Goal: Task Accomplishment & Management: Complete application form

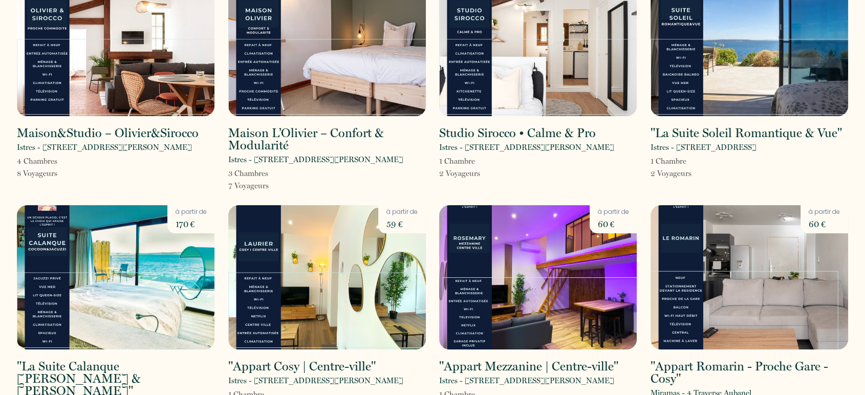
scroll to position [132, 0]
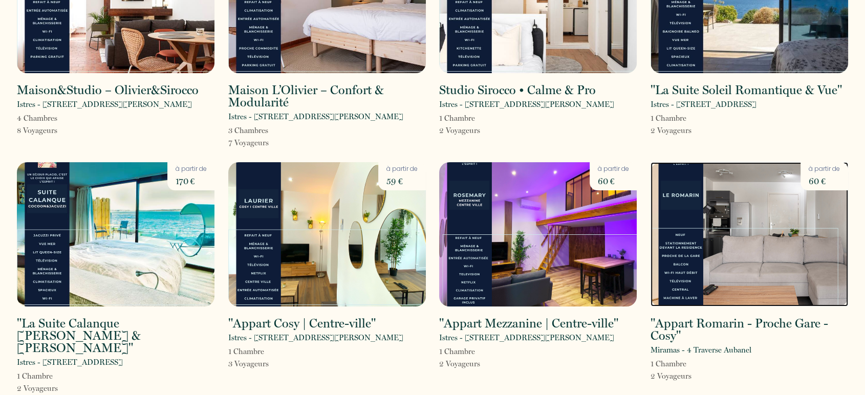
click at [755, 237] on img at bounding box center [750, 234] width 198 height 144
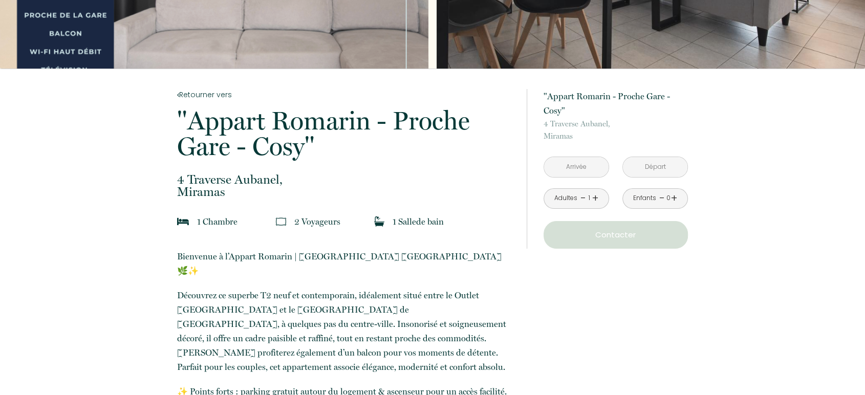
scroll to position [131, 0]
click at [577, 165] on input "text" at bounding box center [576, 168] width 65 height 20
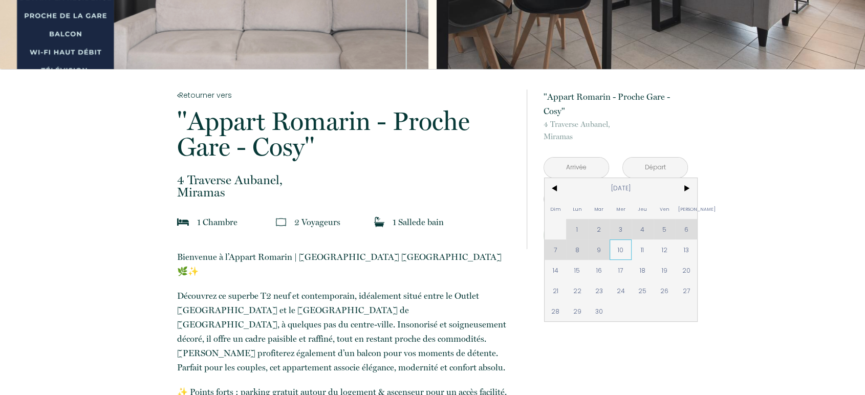
click at [620, 245] on span "10" at bounding box center [621, 250] width 22 height 20
type input "Mer 10 Sep 2025"
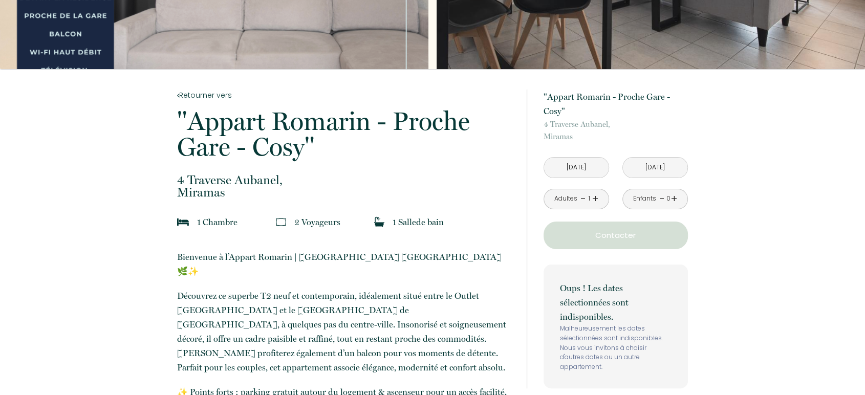
click at [647, 172] on input "Jeu 11 Sep 2025" at bounding box center [655, 168] width 65 height 20
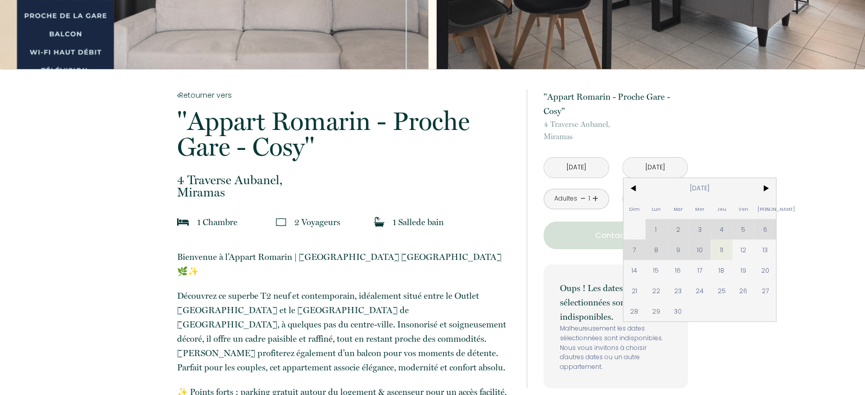
click at [654, 168] on input "Jeu 11 Sep 2025" at bounding box center [655, 168] width 65 height 20
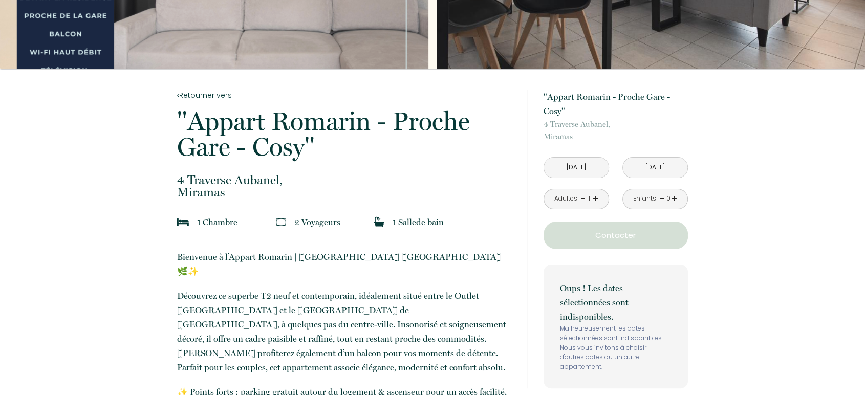
click at [654, 168] on input "Jeu 11 Sep 2025" at bounding box center [655, 168] width 65 height 20
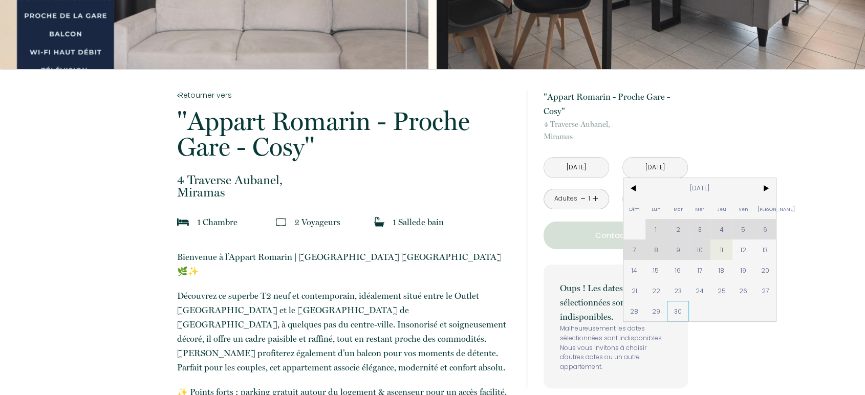
click at [672, 309] on span "30" at bounding box center [678, 311] width 22 height 20
type input "Mar 30 Sep 2025"
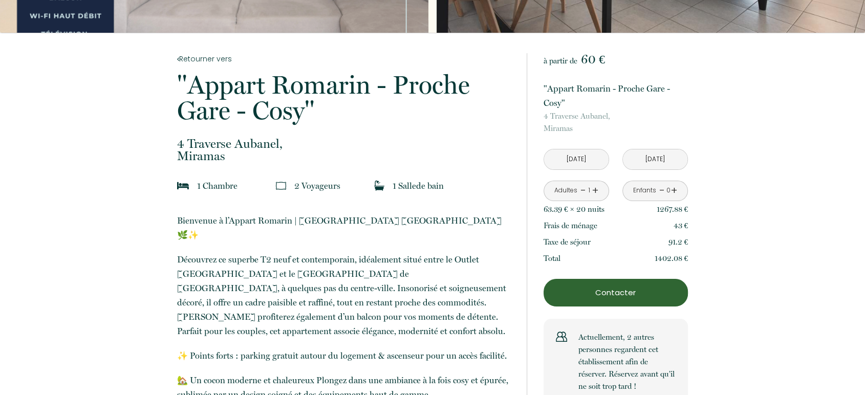
scroll to position [168, 0]
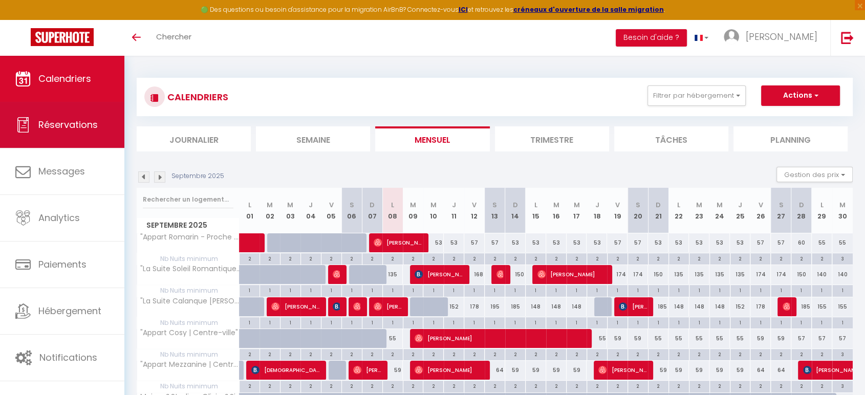
click at [70, 129] on span "Réservations" at bounding box center [67, 124] width 59 height 13
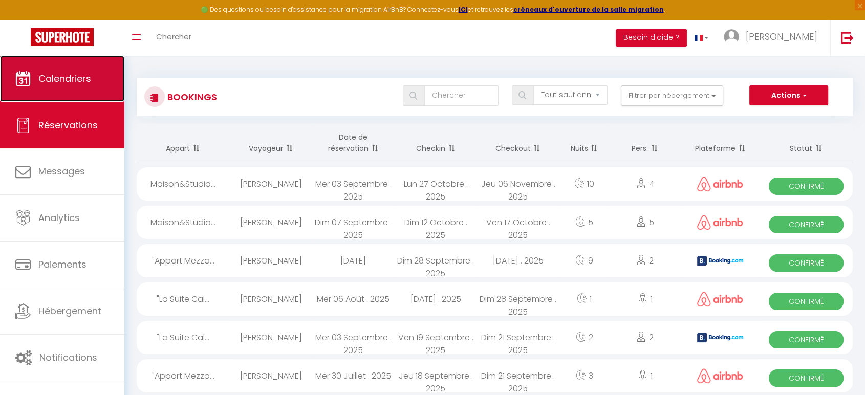
click at [90, 80] on span "Calendriers" at bounding box center [64, 78] width 53 height 13
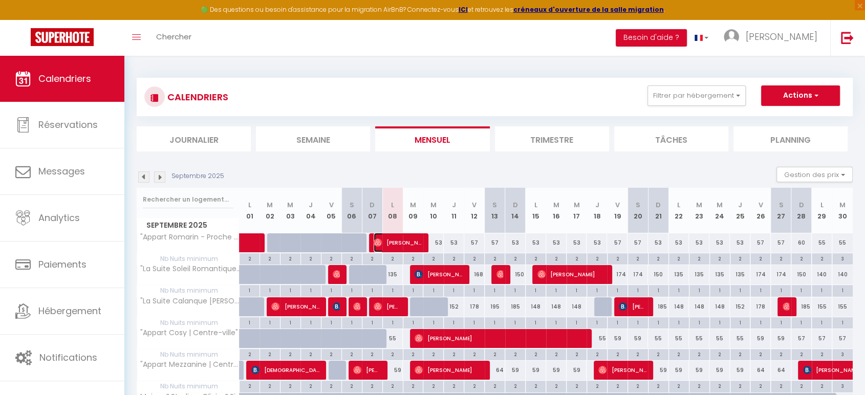
click at [410, 238] on span "[PERSON_NAME]" at bounding box center [398, 242] width 48 height 19
select select "OK"
select select "1"
select select "0"
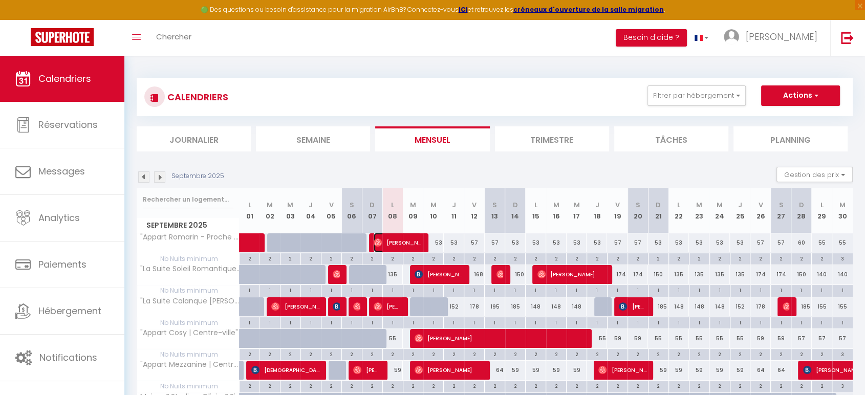
select select "1"
select select
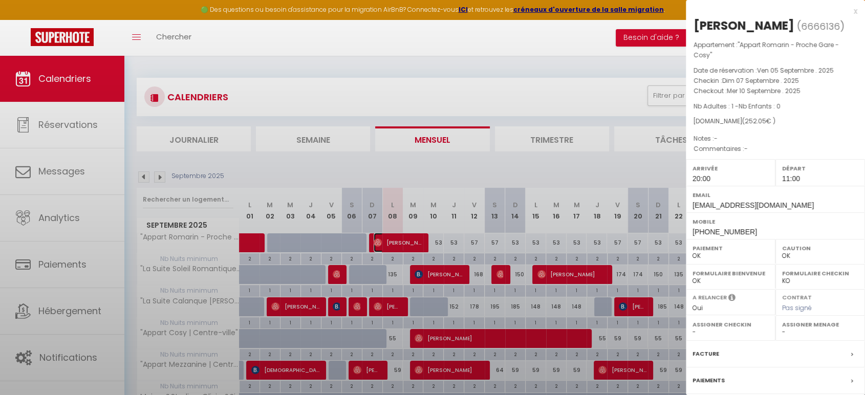
select select "43257"
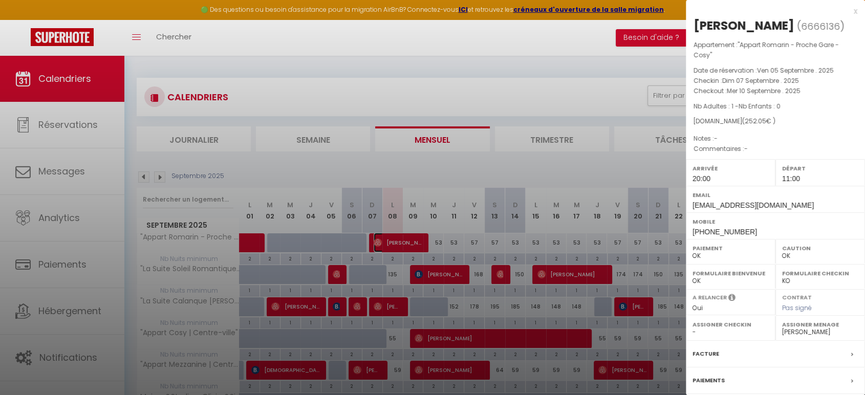
scroll to position [91, 0]
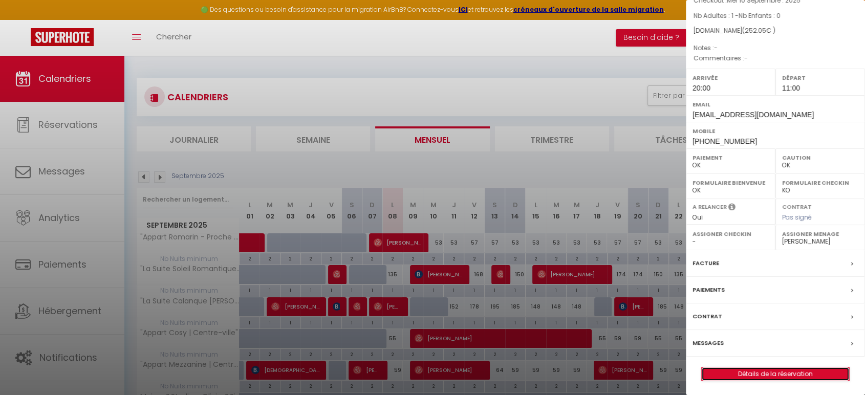
click at [771, 369] on link "Détails de la réservation" at bounding box center [775, 374] width 147 height 13
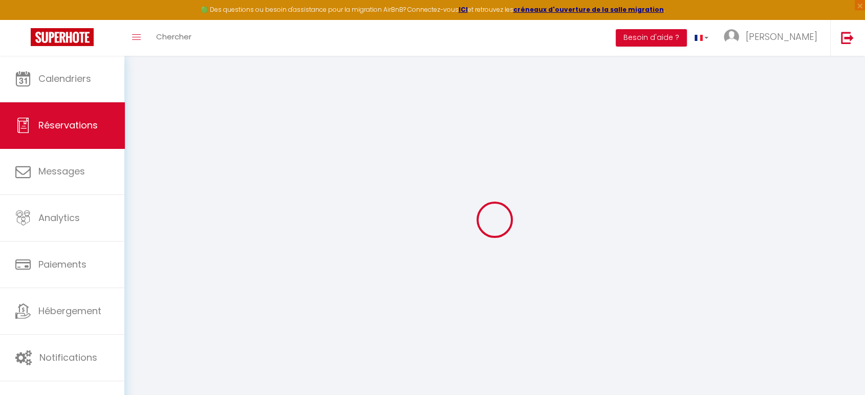
type input "Antonin"
type input "Charré"
type input "[EMAIL_ADDRESS][DOMAIN_NAME]"
type input "[PHONE_NUMBER]"
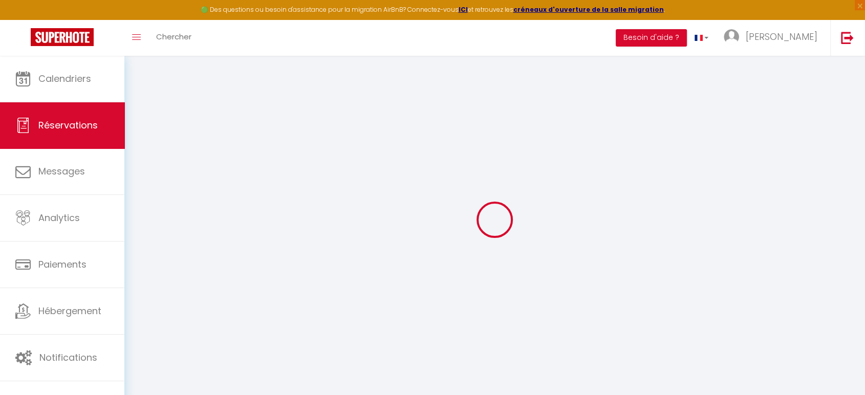
type input "[PHONE_NUMBER]"
select select
type input "42.84"
select select "49919"
select select "1"
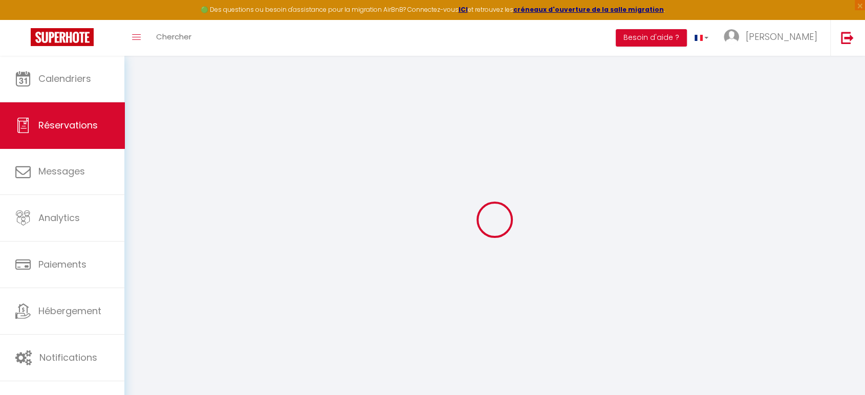
select select
type input "1"
select select "12"
select select
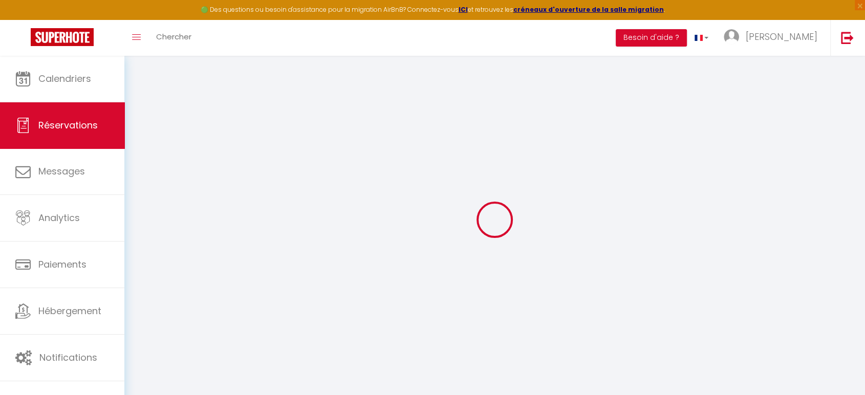
type input "195"
checkbox input "false"
type input "0"
select select "1"
type input "35"
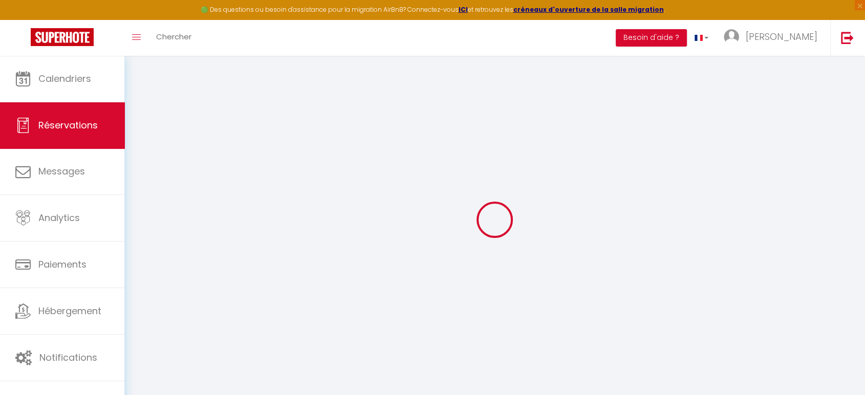
type input "8"
type input "0"
select select
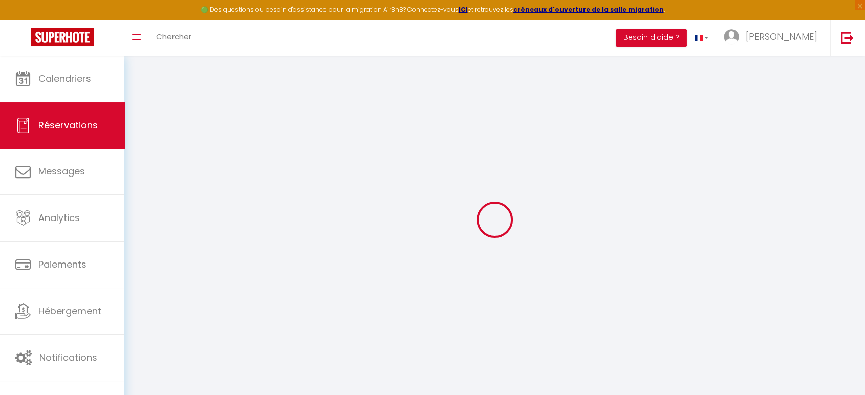
select select "15"
checkbox input "false"
select select
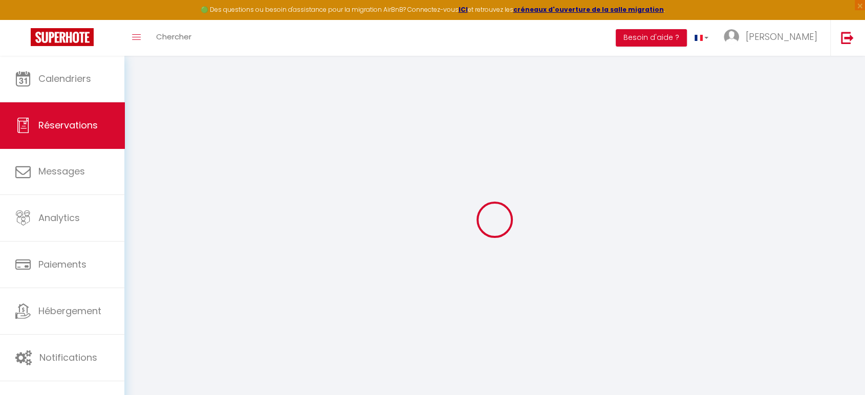
checkbox input "false"
select select
checkbox input "false"
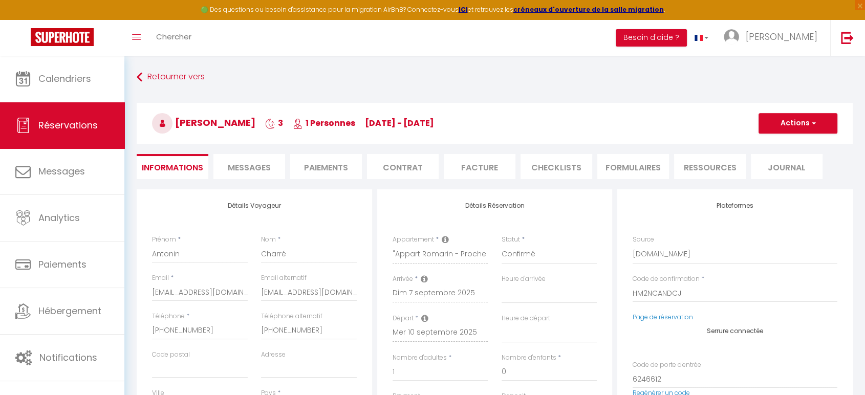
select select
type input "43"
type input "14.05"
select select
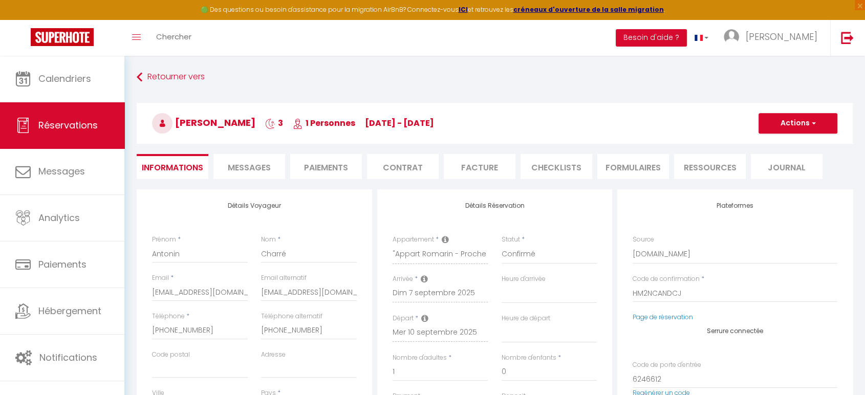
checkbox input "false"
select select
checkbox input "false"
select select "20:00"
select select "11:00"
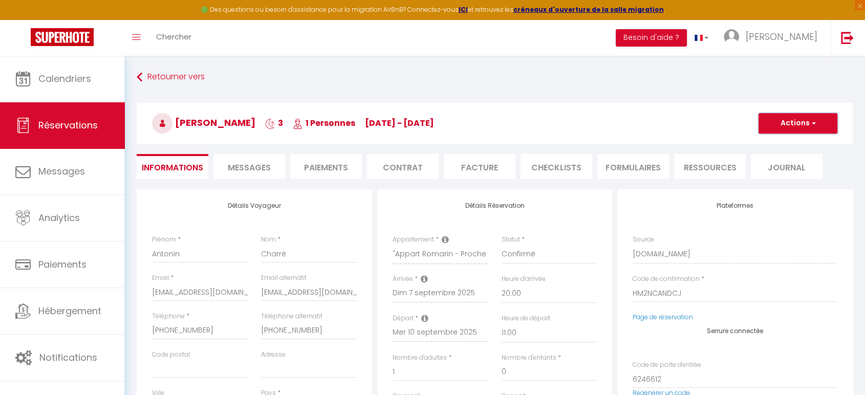
click at [789, 123] on button "Actions" at bounding box center [798, 123] width 79 height 20
click at [766, 157] on link "Dupliquer" at bounding box center [788, 159] width 81 height 13
select select
type input "0"
select select
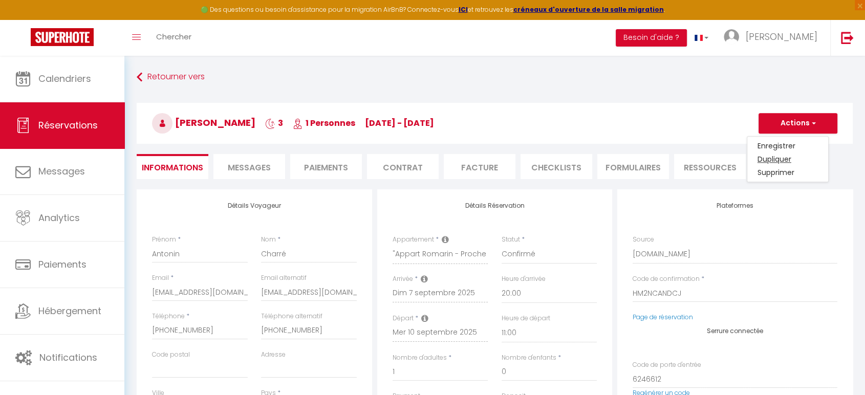
select select
checkbox input "false"
type input "Invalid Dateundefined"
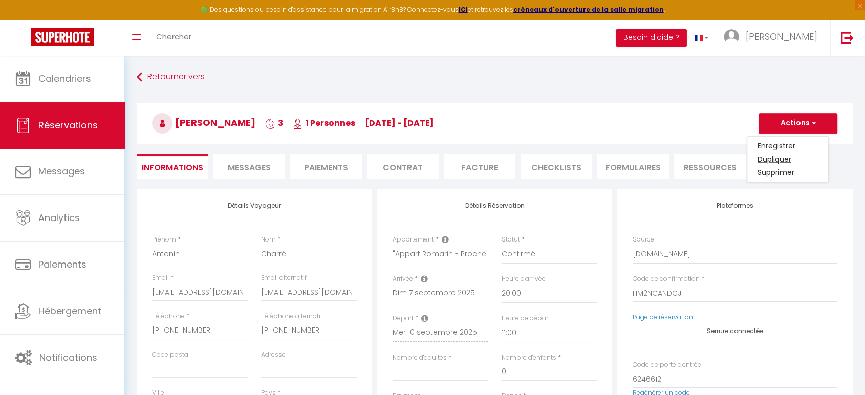
type input "Invalid Dateundefined"
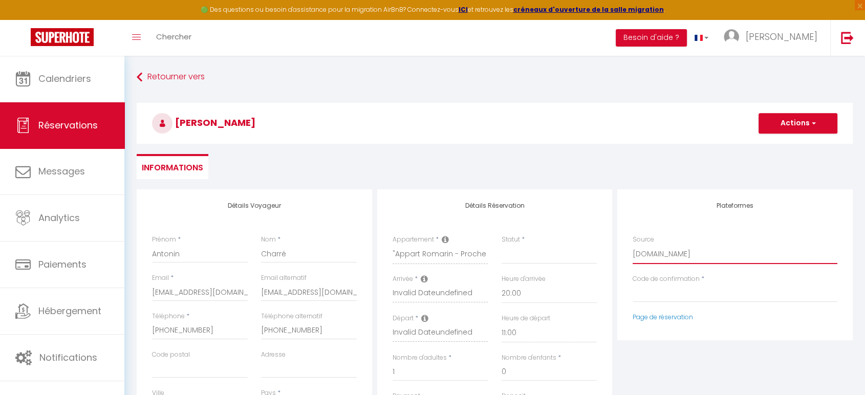
click at [671, 253] on select "Direct [DOMAIN_NAME] [DOMAIN_NAME] Chalet montagne Expedia Gite de [GEOGRAPHIC_…" at bounding box center [735, 254] width 205 height 19
select select "69"
click at [633, 245] on select "Direct [DOMAIN_NAME] [DOMAIN_NAME] Chalet montagne Expedia Gite de [GEOGRAPHIC_…" at bounding box center [735, 254] width 205 height 19
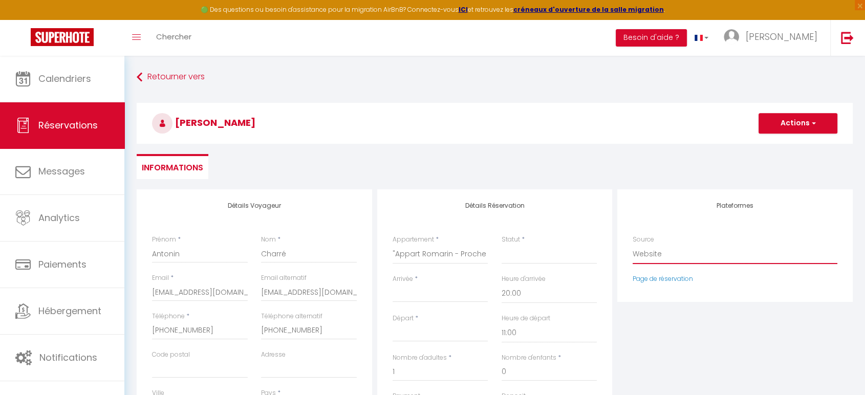
select select
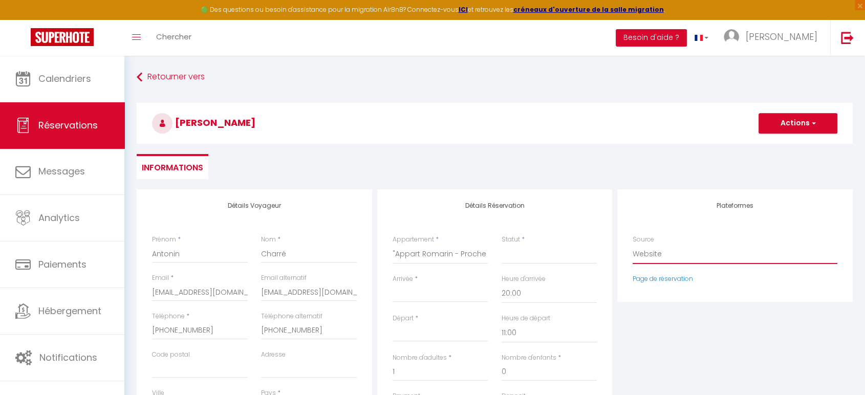
checkbox input "false"
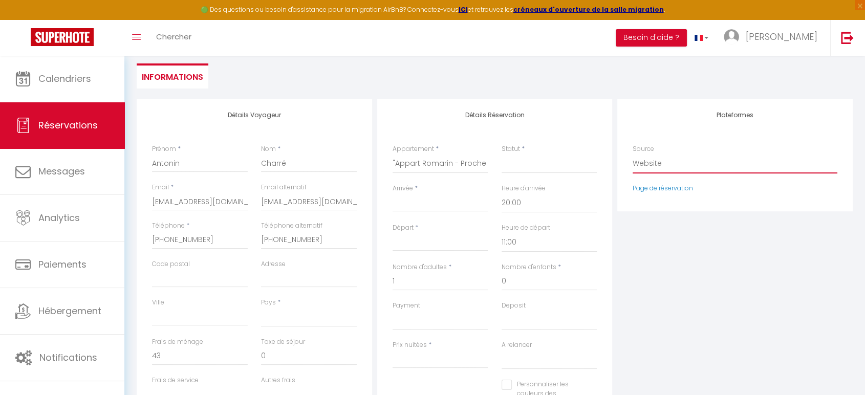
scroll to position [97, 0]
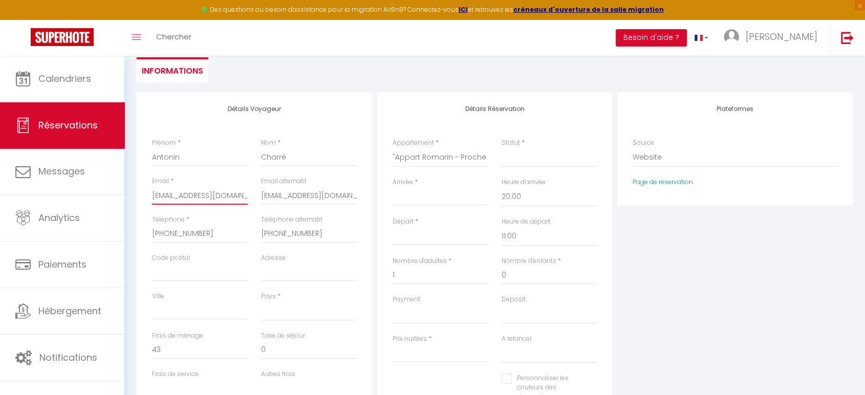
click at [230, 202] on input "[EMAIL_ADDRESS][DOMAIN_NAME]" at bounding box center [200, 195] width 96 height 18
type input "@[DOMAIN_NAME]"
select select
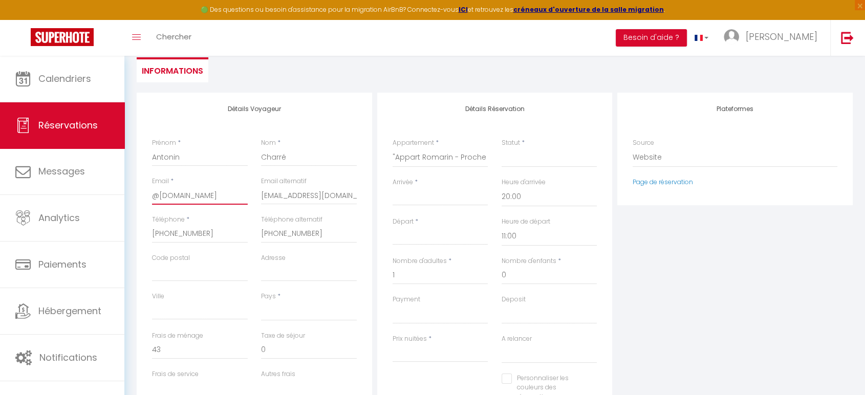
select select
checkbox input "false"
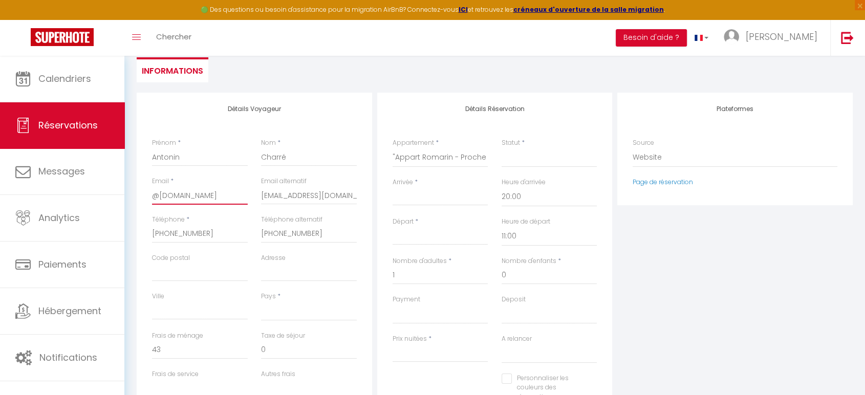
type input "[DOMAIN_NAME]"
select select
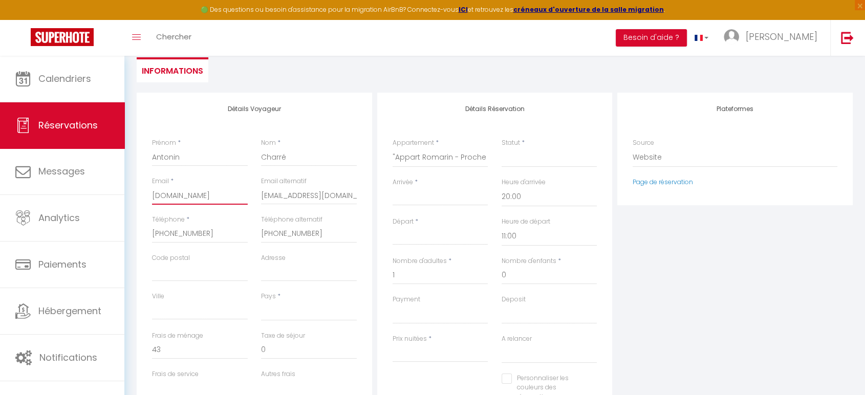
select select
checkbox input "false"
type input "[DOMAIN_NAME]"
select select
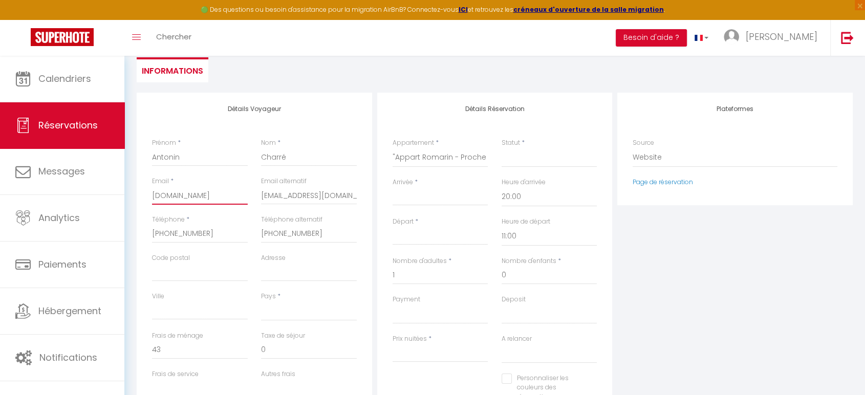
select select
checkbox input "false"
type input "[DOMAIN_NAME]"
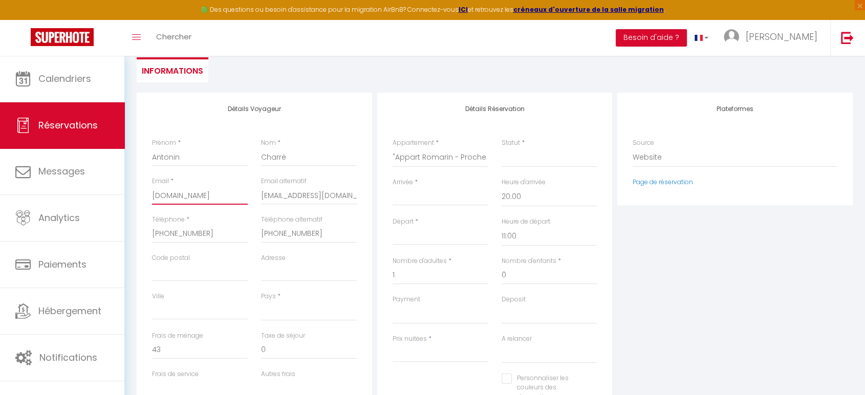
select select
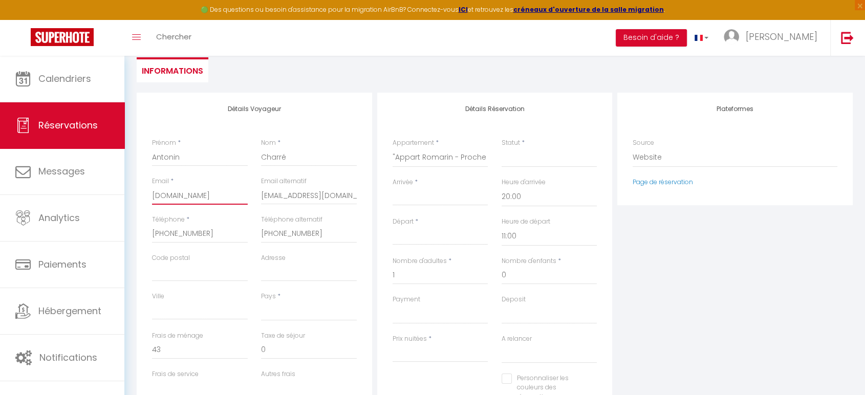
checkbox input "false"
type input "[DOMAIN_NAME]"
select select
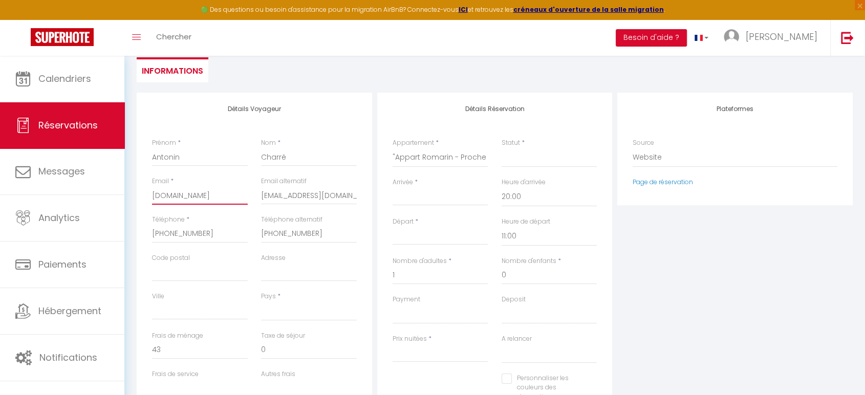
select select
checkbox input "false"
type input ".[DOMAIN_NAME]"
select select
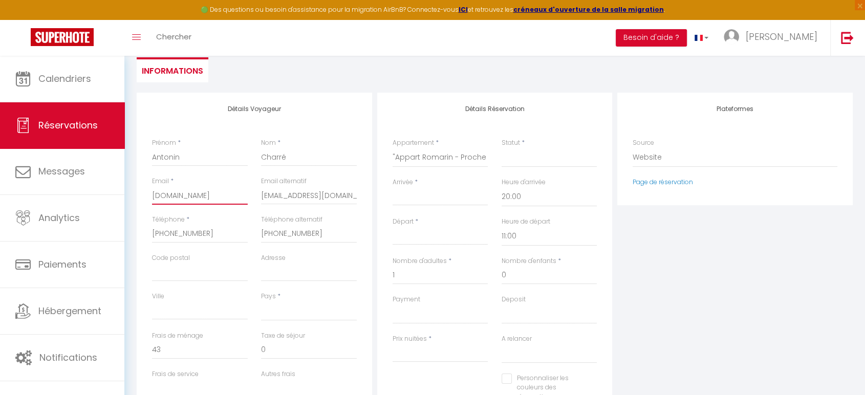
select select
checkbox input "false"
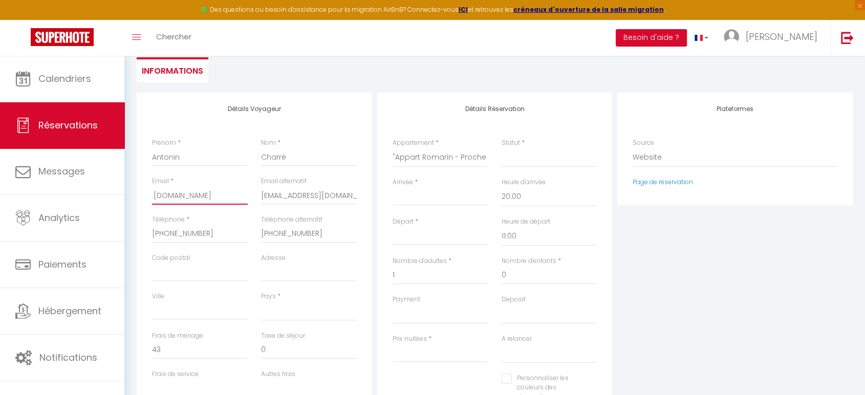
type input "[DOMAIN_NAME]"
select select
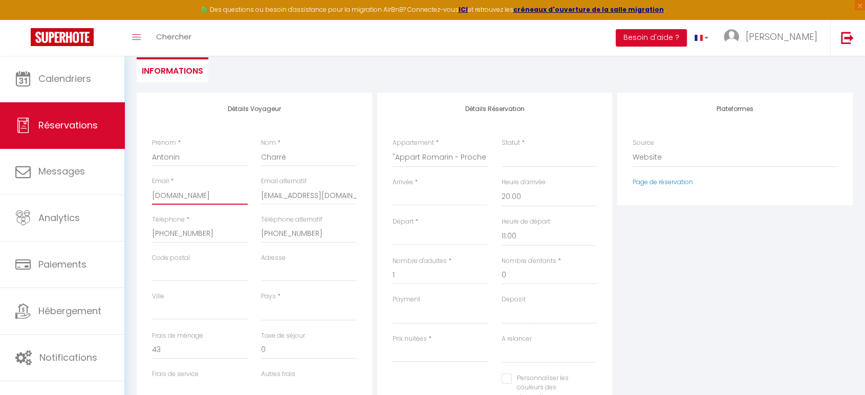
select select
checkbox input "false"
type input "[DOMAIN_NAME]"
select select
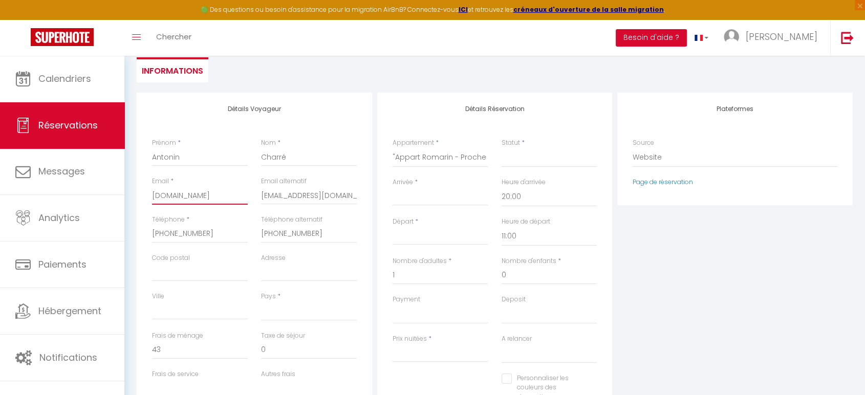
select select
checkbox input "false"
type input "[DOMAIN_NAME]"
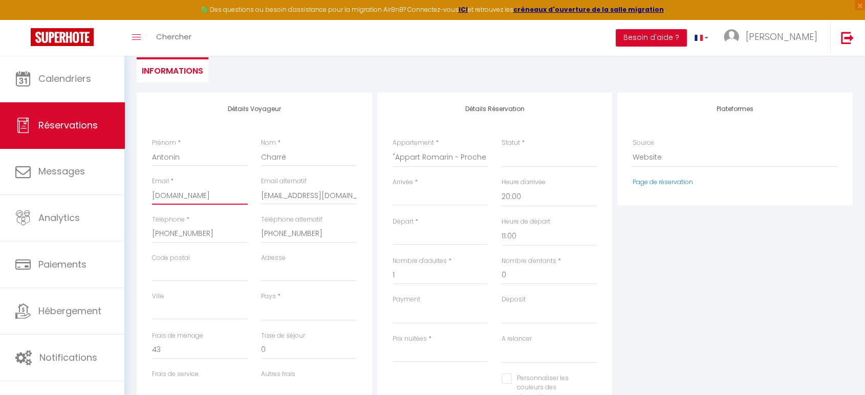
select select
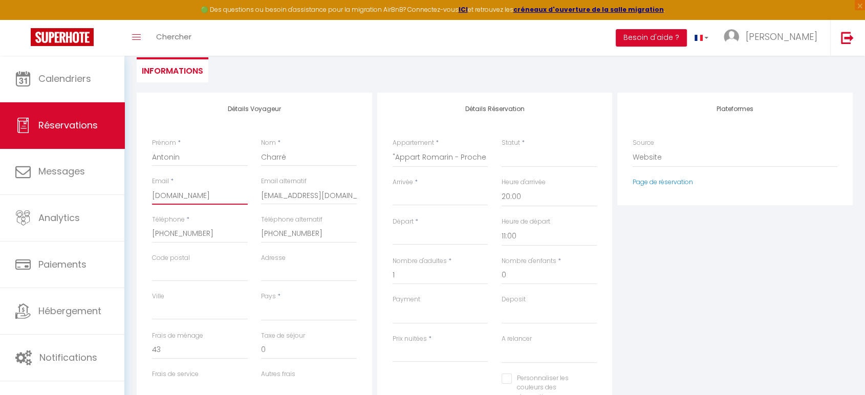
checkbox input "false"
type input "[DOMAIN_NAME]"
select select
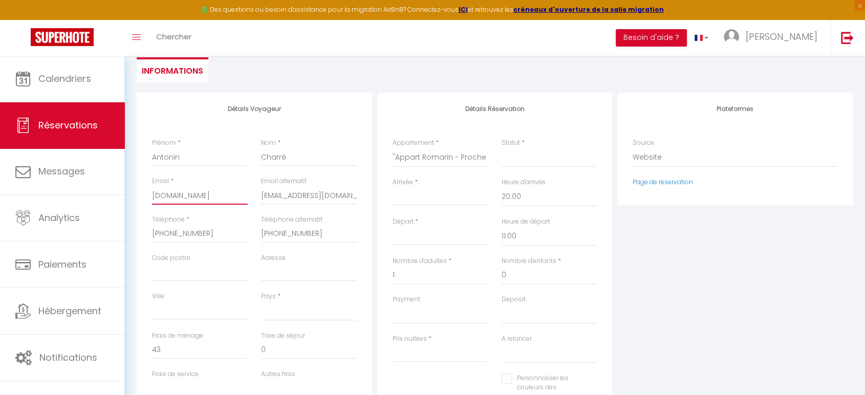
select select
checkbox input "false"
type input "[DOMAIN_NAME]"
select select
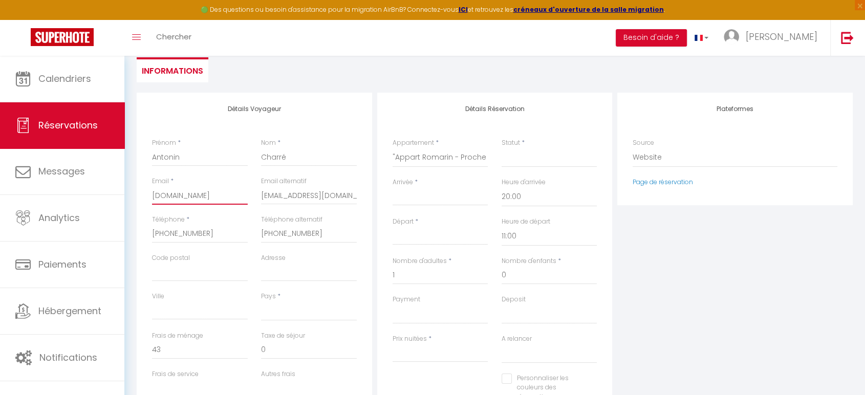
select select
checkbox input "false"
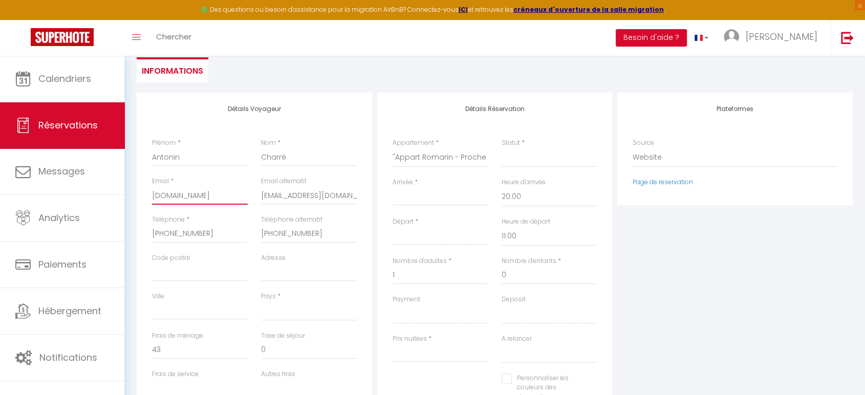
type input "[DOMAIN_NAME]"
select select
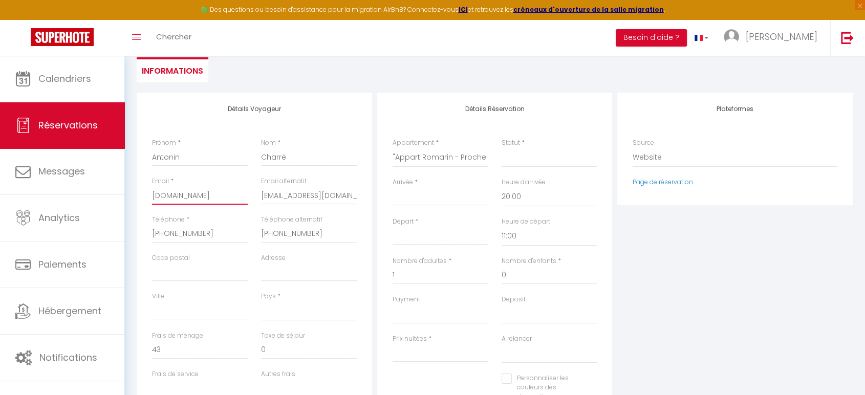
select select
checkbox input "false"
type input "[DOMAIN_NAME]"
select select
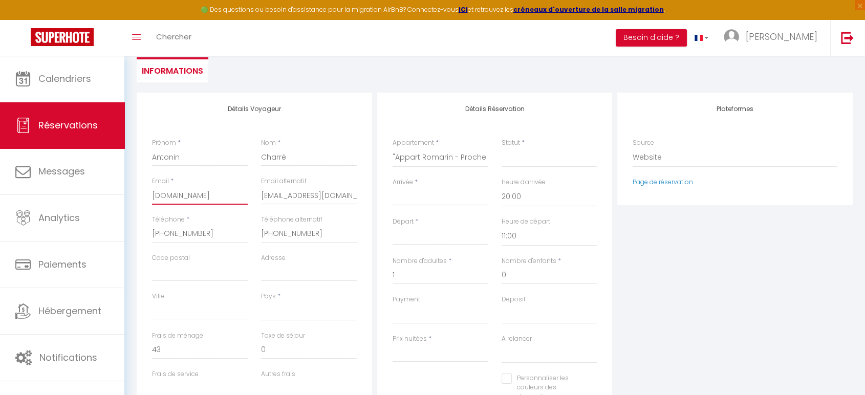
select select
checkbox input "false"
type input "[DOMAIN_NAME]"
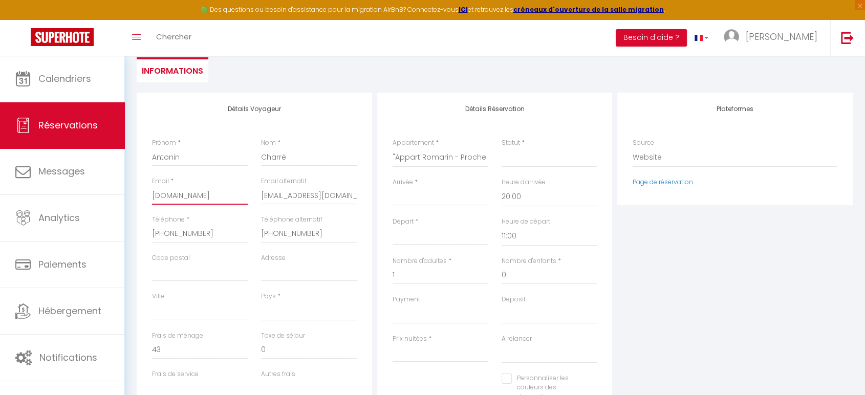
select select
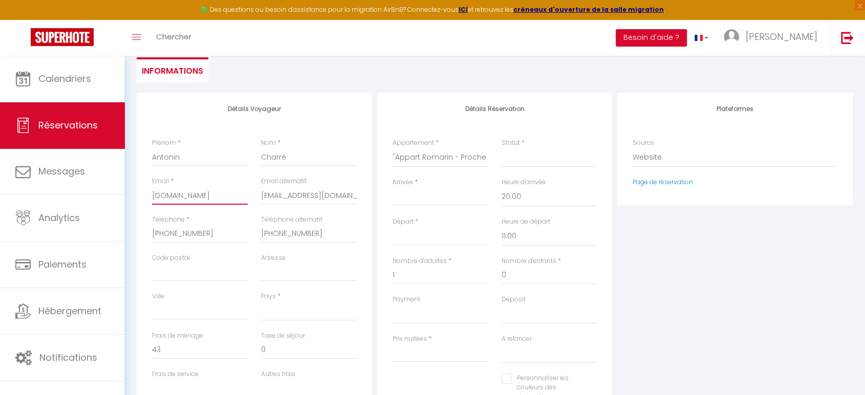
checkbox input "false"
type input ".com"
select select
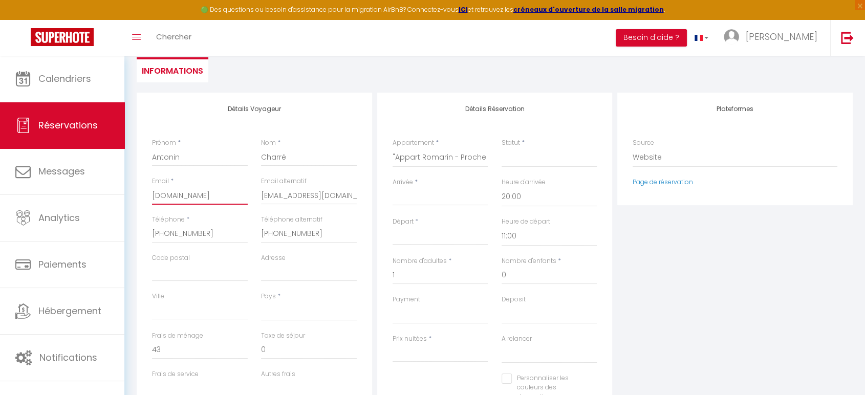
select select
checkbox input "false"
type input "com"
select select
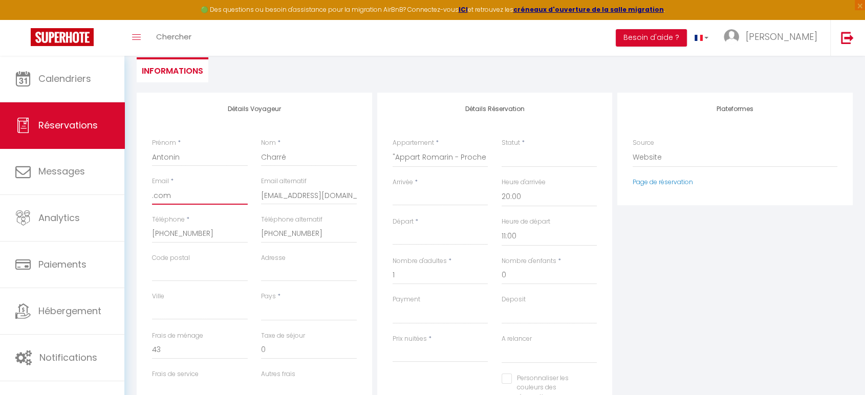
select select
checkbox input "false"
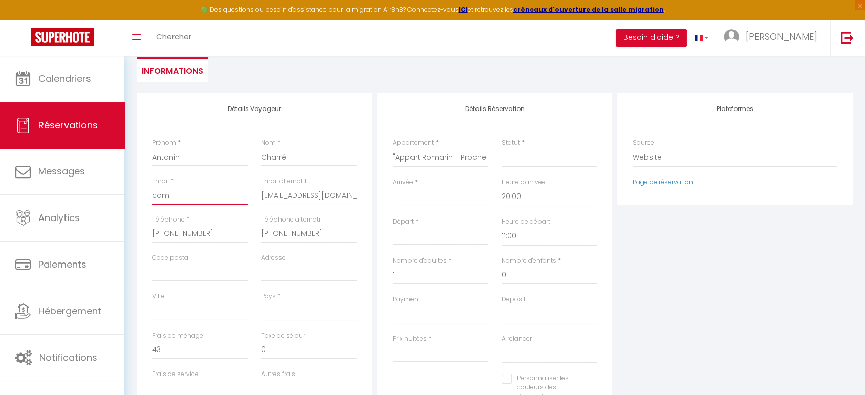
select select
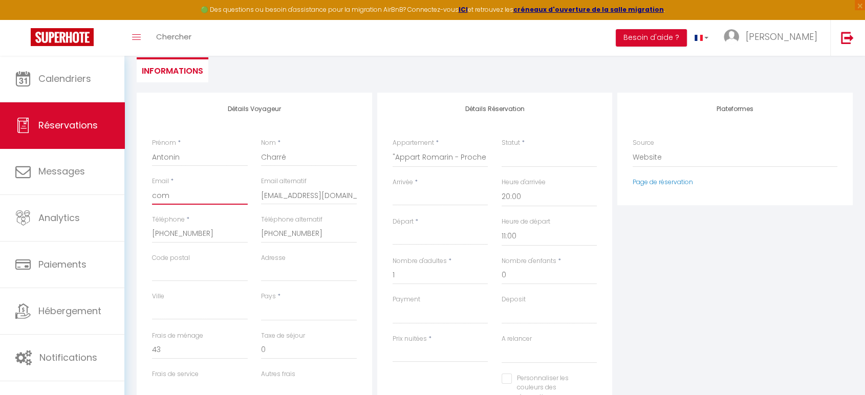
checkbox input "false"
type input "m"
select select
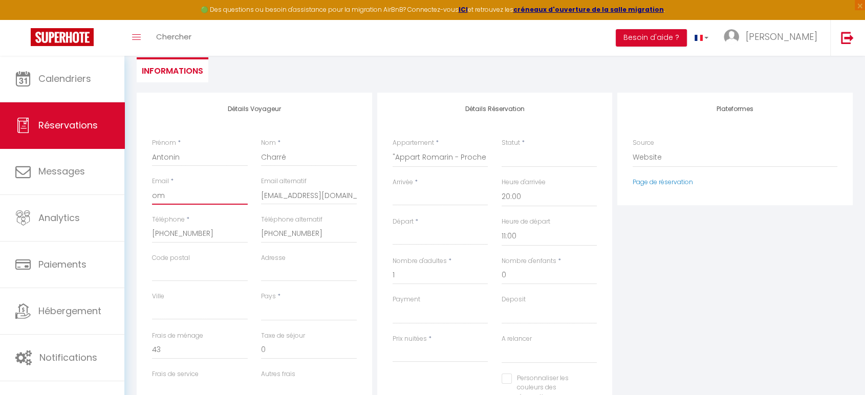
select select
checkbox input "false"
select select
click at [291, 198] on input "[EMAIL_ADDRESS][DOMAIN_NAME]" at bounding box center [309, 195] width 96 height 18
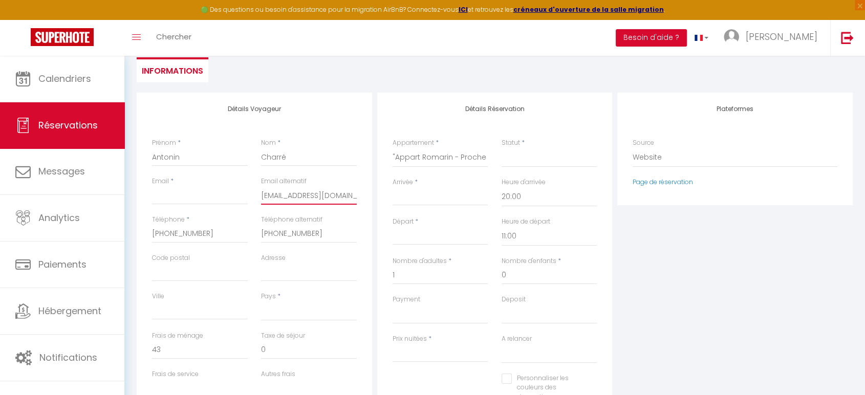
click at [291, 198] on input "[EMAIL_ADDRESS][DOMAIN_NAME]" at bounding box center [309, 195] width 96 height 18
click at [207, 192] on input "Email client" at bounding box center [200, 195] width 96 height 18
paste input "[EMAIL_ADDRESS][DOMAIN_NAME]"
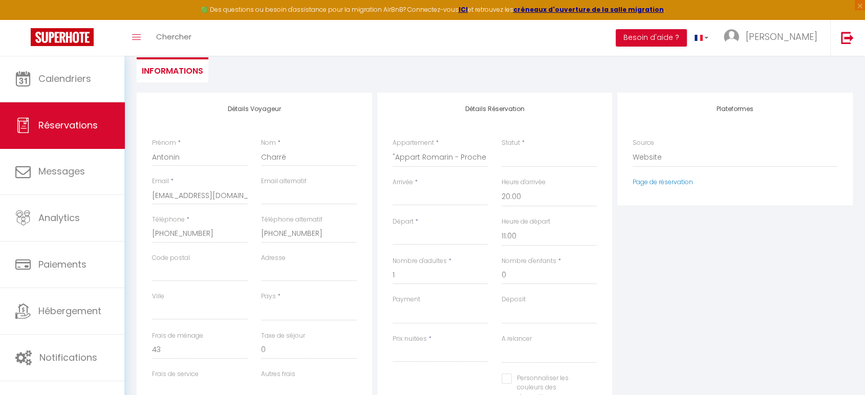
click at [422, 200] on input "Arrivée" at bounding box center [441, 197] width 96 height 13
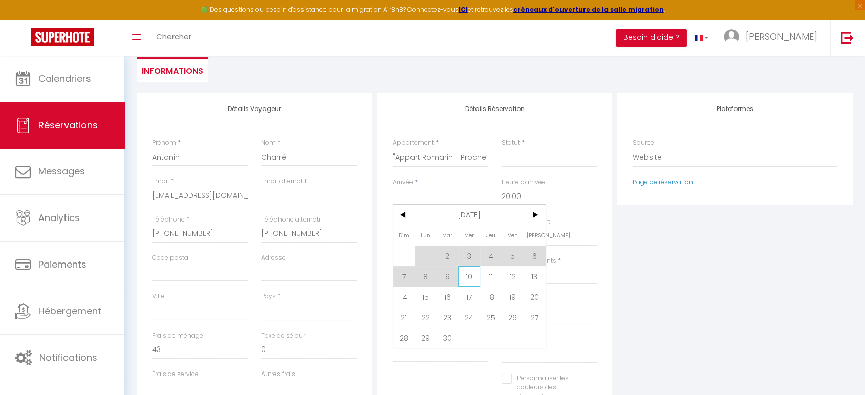
click at [464, 274] on span "10" at bounding box center [469, 276] width 22 height 20
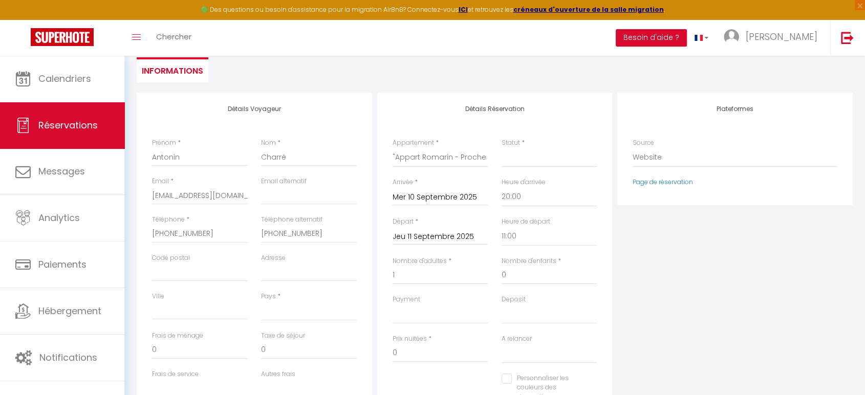
click at [439, 236] on input "Jeu 11 Septembre 2025" at bounding box center [441, 236] width 96 height 13
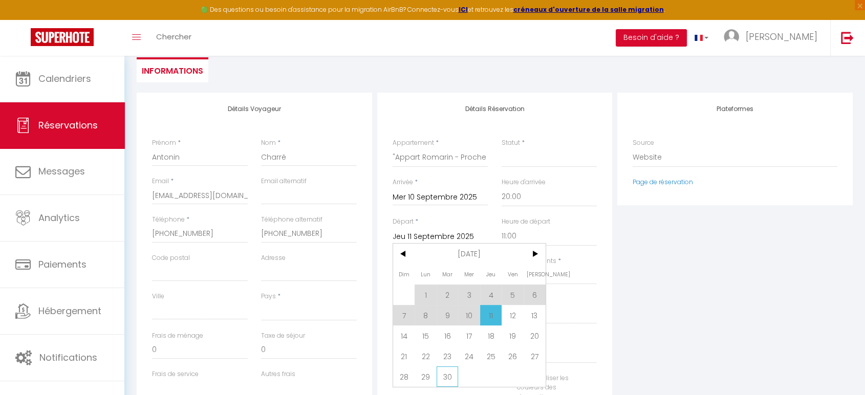
click at [455, 371] on span "30" at bounding box center [448, 377] width 22 height 20
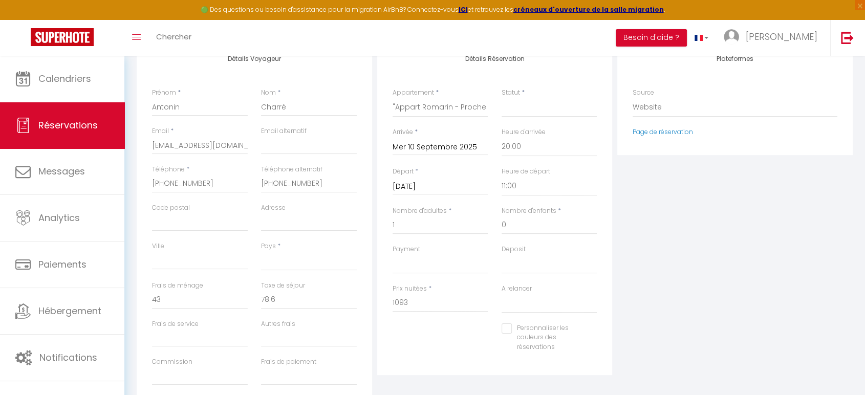
scroll to position [145, 0]
click at [688, 289] on div "Plateformes Source Direct [DOMAIN_NAME] [DOMAIN_NAME] Chalet montagne Expedia G…" at bounding box center [735, 227] width 241 height 366
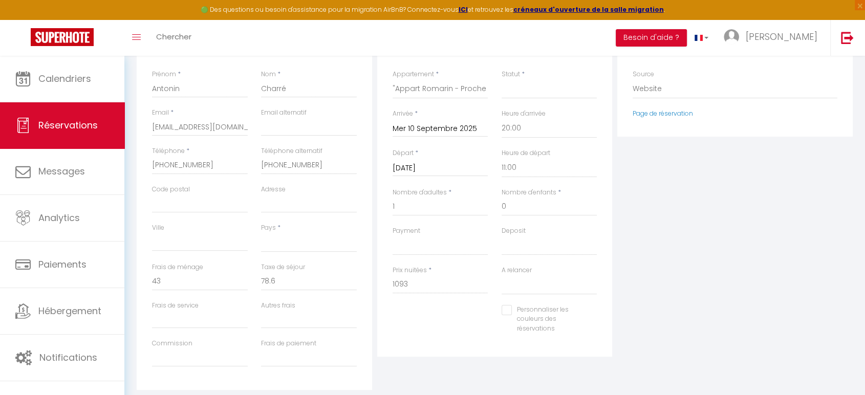
scroll to position [167, 0]
click at [173, 280] on input "43" at bounding box center [200, 279] width 96 height 18
click at [473, 369] on div "Détails Réservation Appartement * Maison&Studio – [PERSON_NAME] Maison L’Olivie…" at bounding box center [495, 205] width 241 height 366
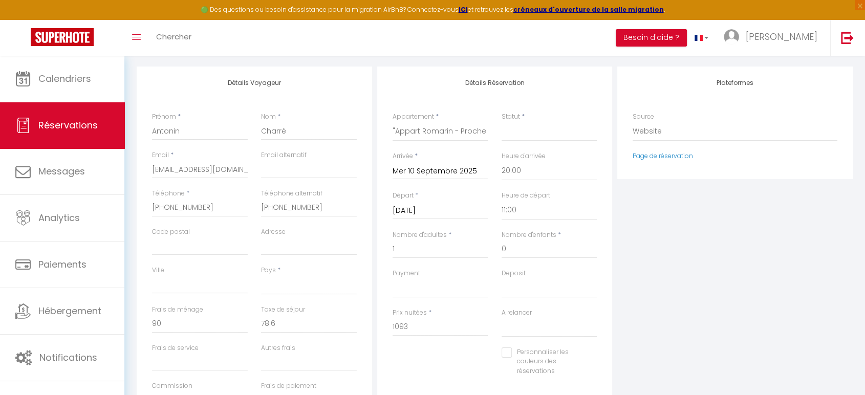
scroll to position [123, 0]
click at [286, 324] on input "78.6" at bounding box center [309, 324] width 96 height 18
click at [439, 365] on div "Personnaliser les couleurs des réservations #D7092E" at bounding box center [495, 367] width 218 height 39
click at [416, 357] on div "Personnaliser les couleurs des réservations #D7092E" at bounding box center [495, 367] width 218 height 39
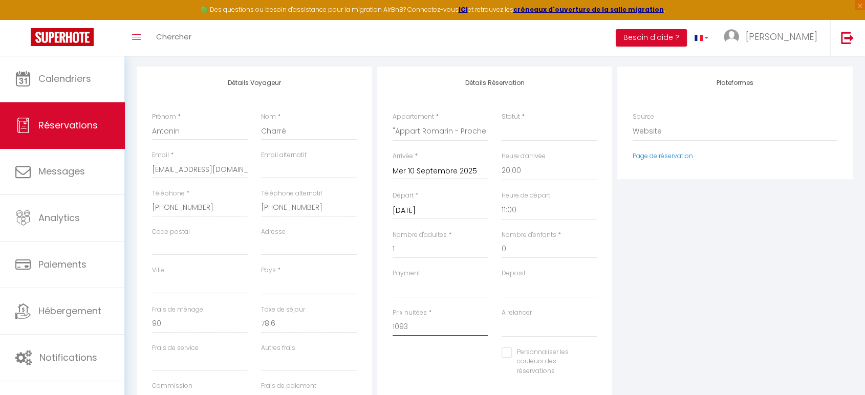
click at [414, 326] on input "1093" at bounding box center [441, 327] width 96 height 18
click at [409, 358] on div "Personnaliser les couleurs des réservations #D7092E" at bounding box center [495, 367] width 218 height 39
click at [161, 328] on input "0" at bounding box center [200, 324] width 96 height 18
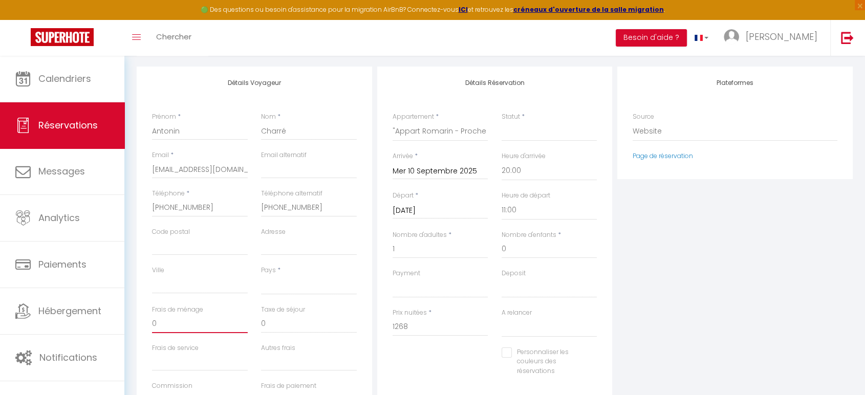
click at [161, 328] on input "0" at bounding box center [200, 324] width 96 height 18
click at [294, 329] on input "0" at bounding box center [309, 324] width 96 height 18
click at [438, 366] on div "Personnaliser les couleurs des réservations #D7092E" at bounding box center [495, 367] width 218 height 39
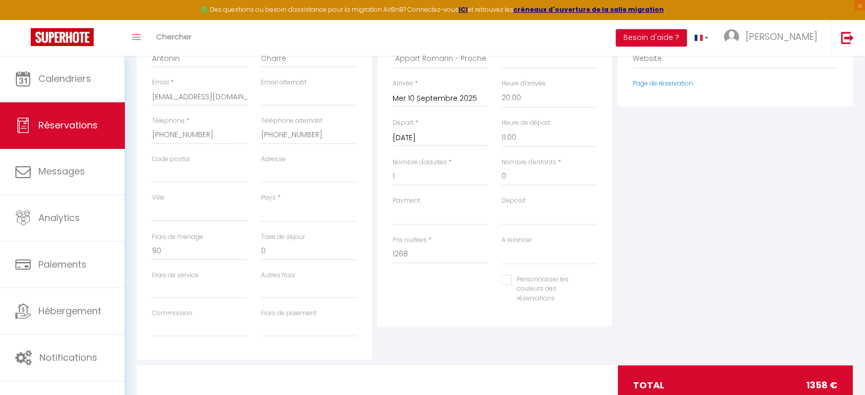
scroll to position [209, 0]
